Goal: Information Seeking & Learning: Learn about a topic

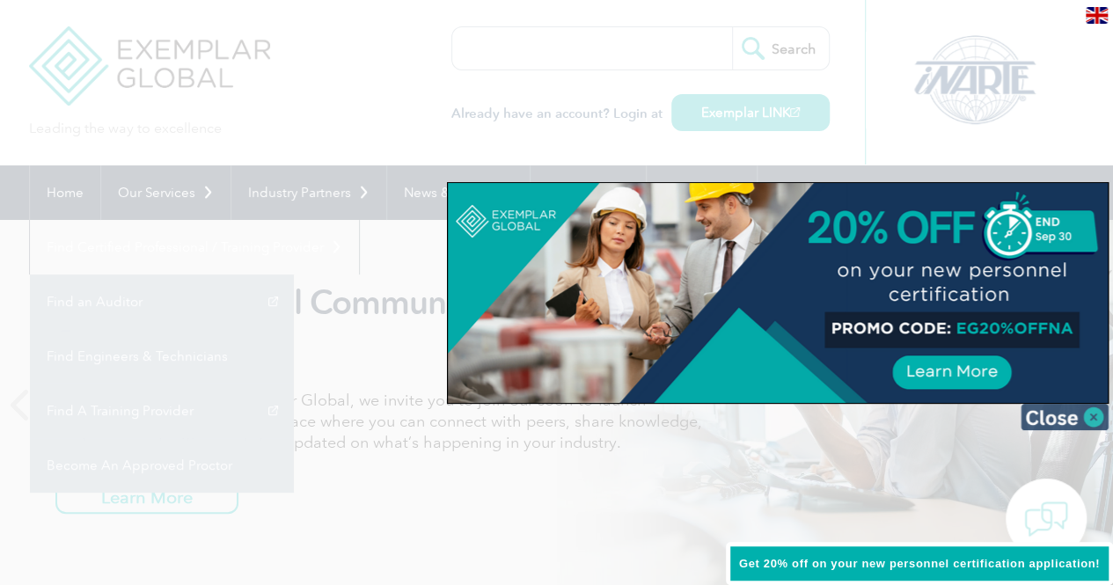
click at [1094, 415] on img at bounding box center [1064, 417] width 88 height 26
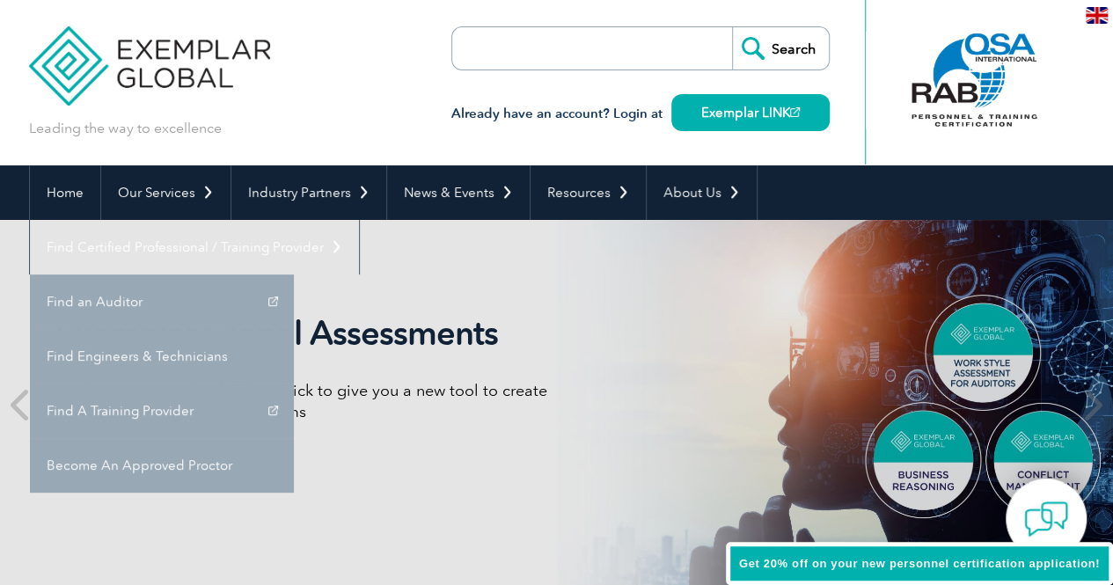
click at [992, 89] on div at bounding box center [974, 80] width 175 height 97
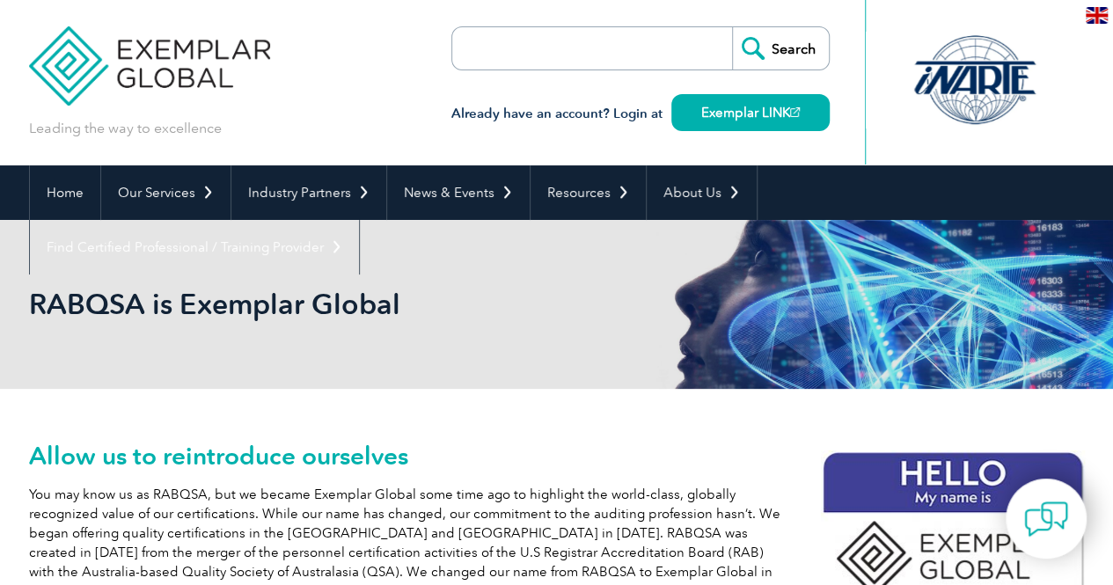
click at [608, 42] on input "search" at bounding box center [553, 48] width 185 height 42
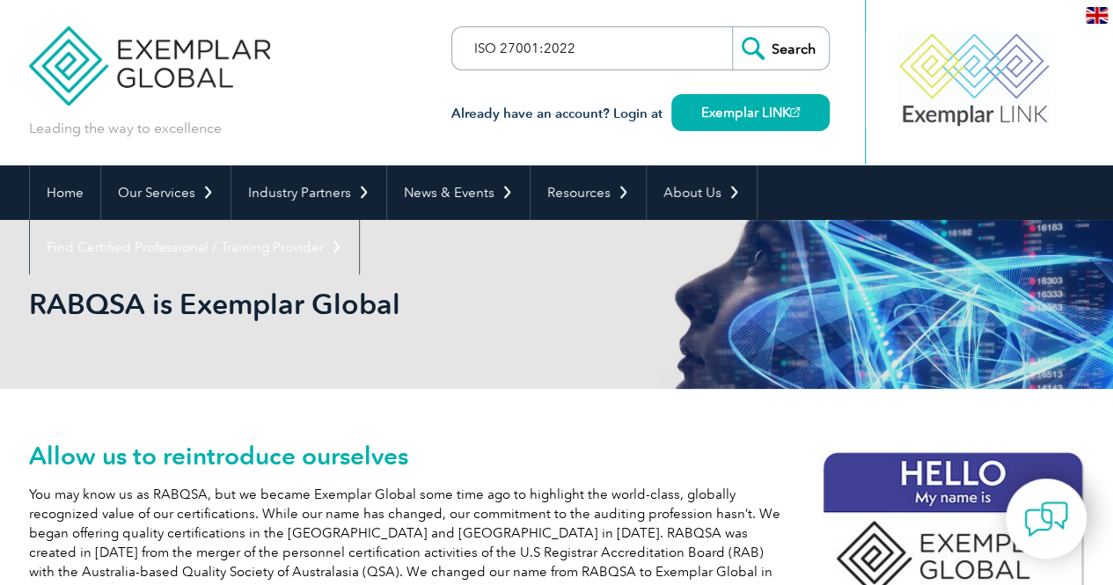
type input "ISO 27001:2022"
click at [732, 27] on input "Search" at bounding box center [780, 48] width 97 height 42
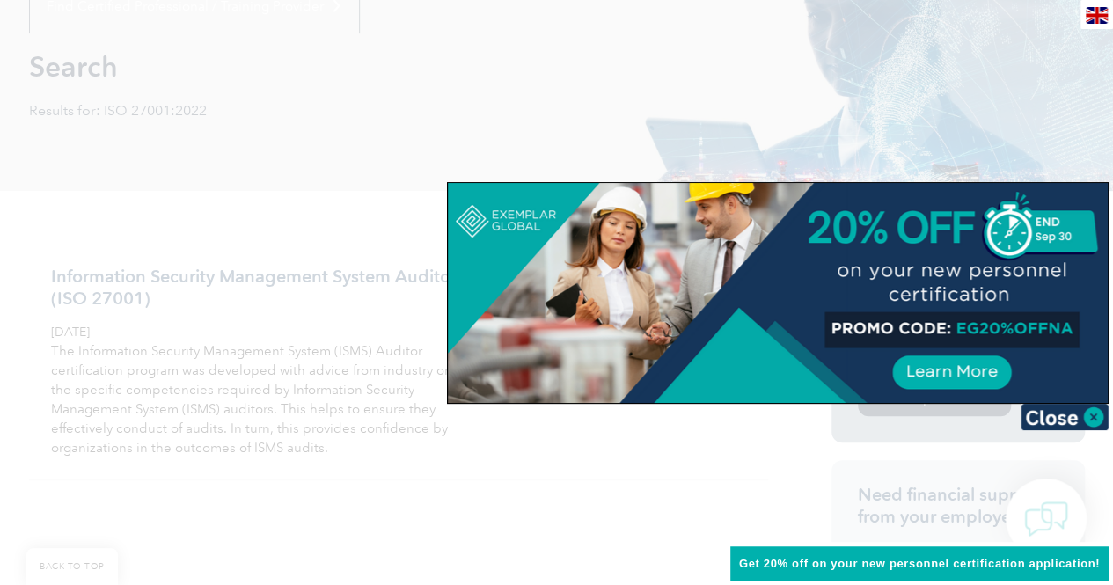
scroll to position [336, 0]
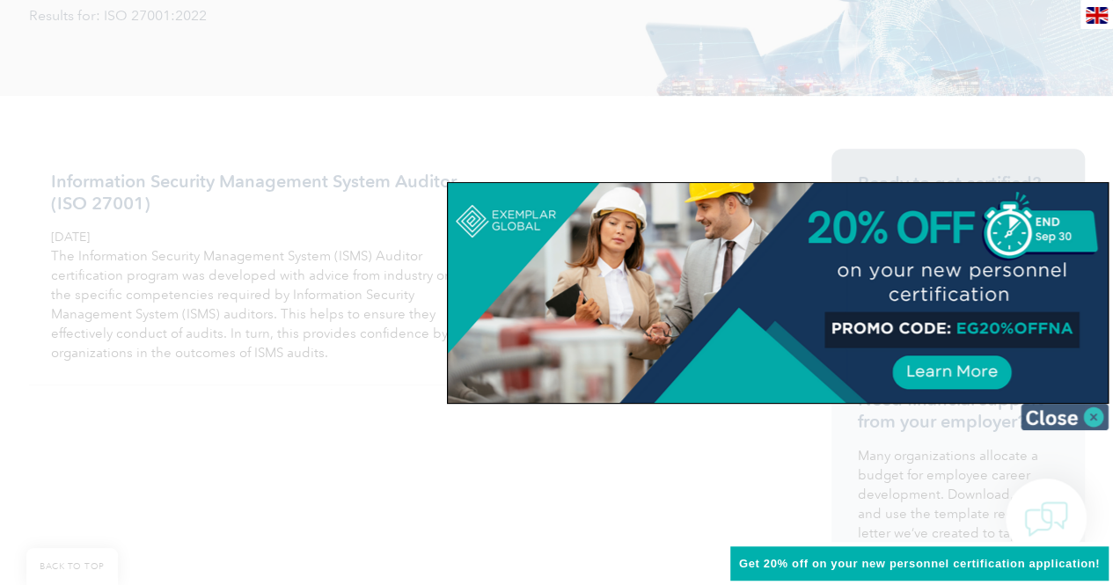
click at [1098, 419] on img at bounding box center [1064, 417] width 88 height 26
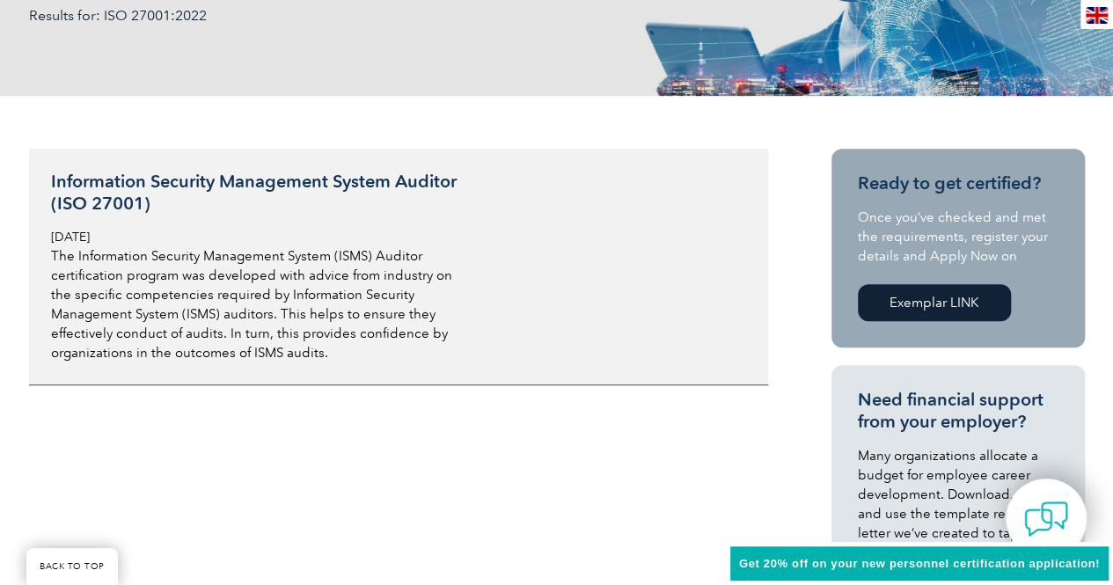
click at [271, 179] on h3 "Information Security Management System Auditor (ISO 27001)" at bounding box center [259, 193] width 417 height 44
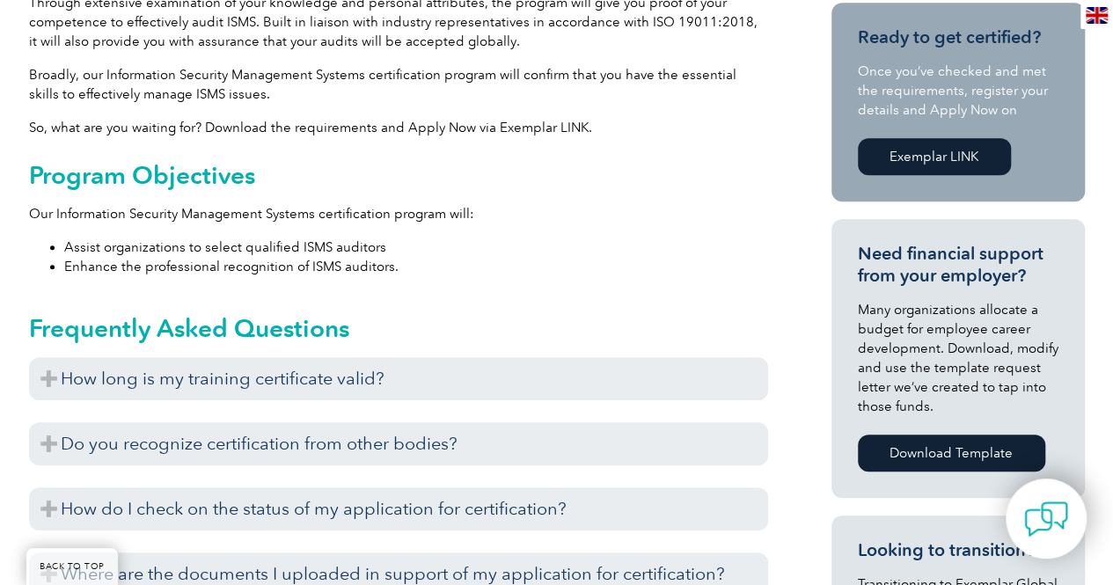
scroll to position [92, 0]
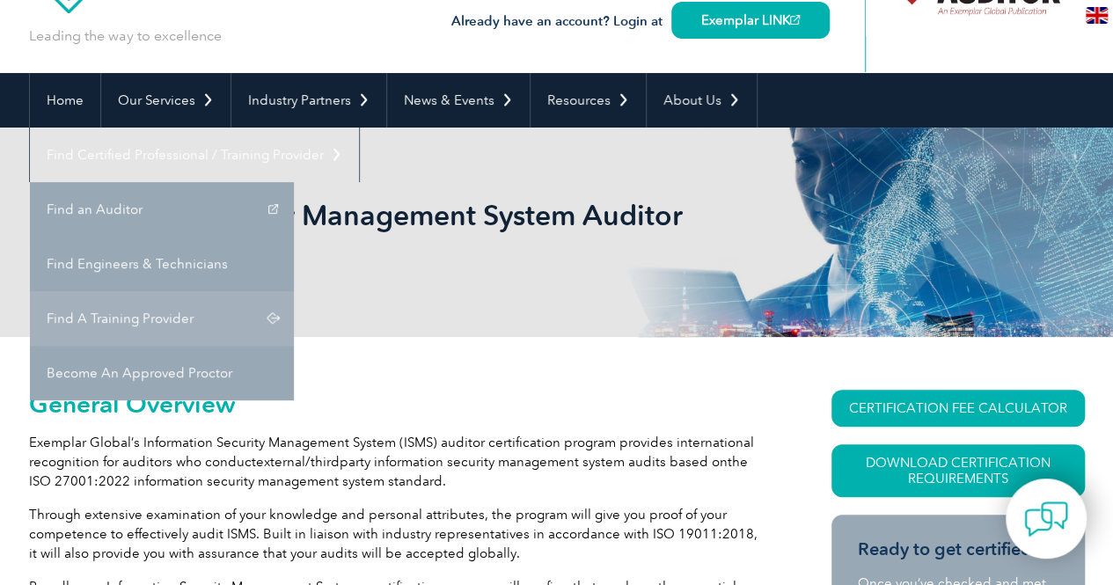
click at [294, 291] on link "Find A Training Provider" at bounding box center [162, 318] width 264 height 55
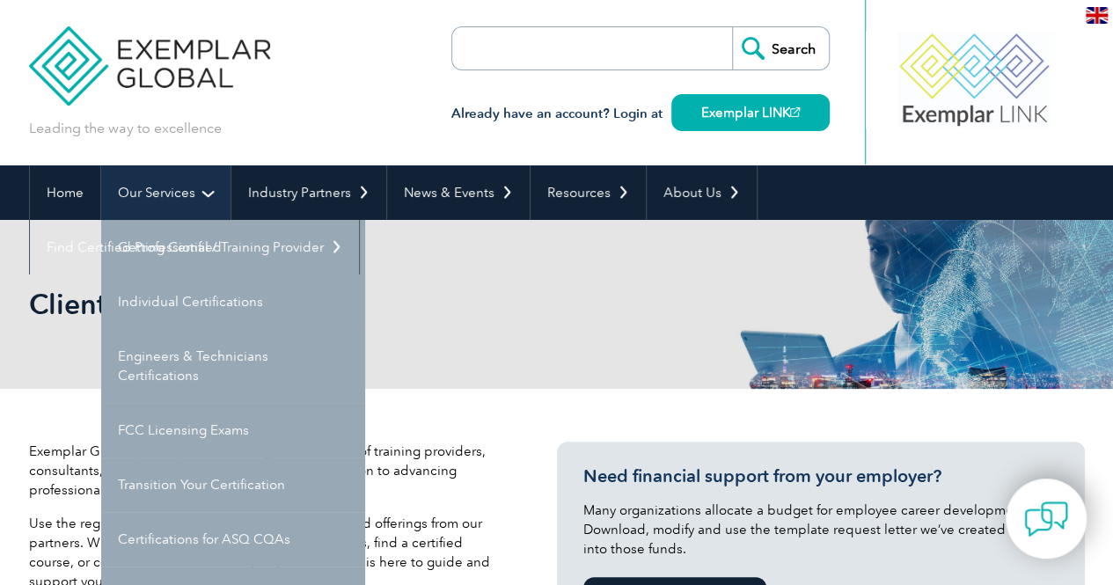
click at [160, 194] on link "Our Services" at bounding box center [165, 192] width 129 height 55
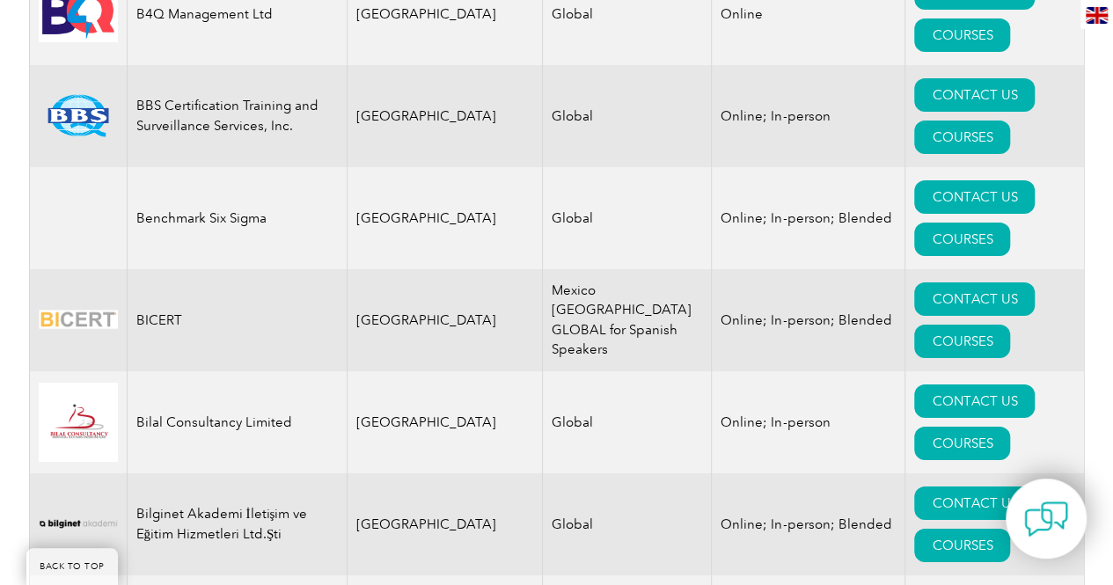
scroll to position [3159, 0]
